Goal: Task Accomplishment & Management: Use online tool/utility

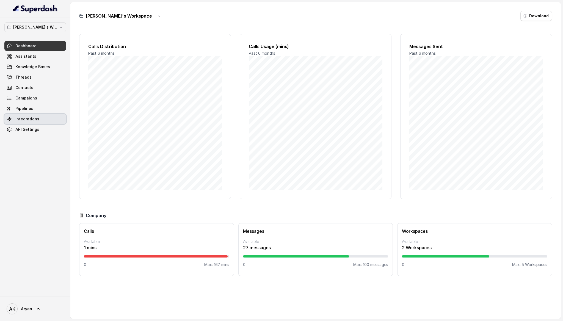
click at [29, 121] on span "Integrations" at bounding box center [27, 118] width 24 height 5
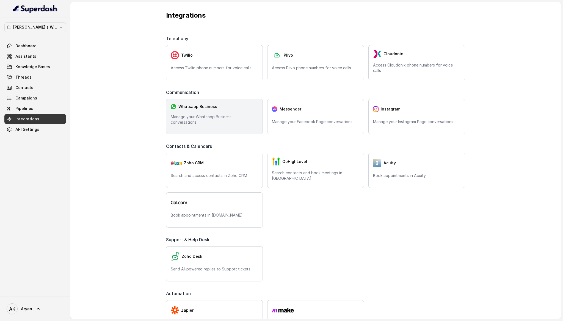
click at [223, 125] on div "Whatsapp Business Manage your Whatsapp Business conversations" at bounding box center [214, 116] width 97 height 35
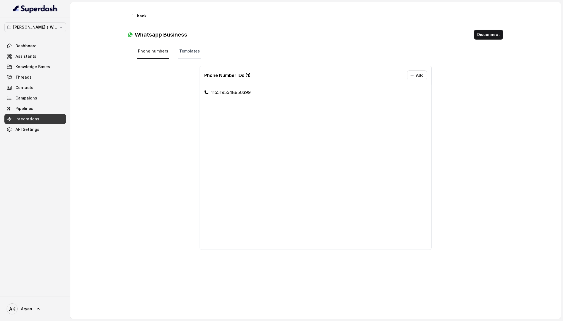
click at [190, 51] on link "Templates" at bounding box center [189, 51] width 23 height 15
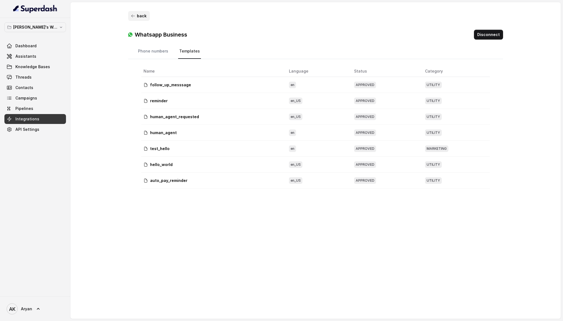
click at [138, 13] on button "back" at bounding box center [139, 16] width 22 height 10
